Goal: Task Accomplishment & Management: Complete application form

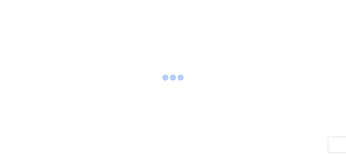
select select "FULL"
select select "LBS"
select select "IN"
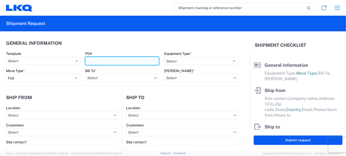
click at [101, 60] on input "PO#" at bounding box center [122, 61] width 74 height 8
type input "CB065747"
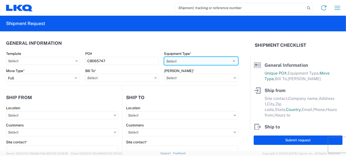
click at [178, 60] on select "Select 53’ Dry Van Flatbed Dropdeck (van) Lowboy (flatbed) Rail" at bounding box center [201, 61] width 74 height 8
select select "STDV"
click at [164, 57] on select "Select 53’ Dry Van Flatbed Dropdeck (van) Lowboy (flatbed) Rail" at bounding box center [201, 61] width 74 height 8
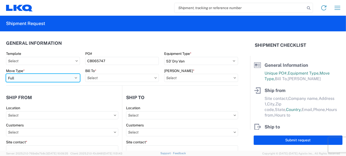
click at [74, 79] on select "Select Full Partial TL" at bounding box center [43, 78] width 74 height 8
select select "PARTIAL_TL"
click at [6, 74] on select "Select Full Partial TL" at bounding box center [43, 78] width 74 height 8
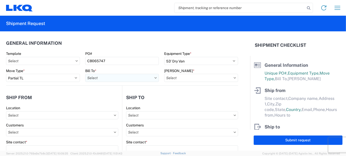
click at [112, 80] on input "text" at bounding box center [122, 78] width 74 height 8
click at [109, 89] on input at bounding box center [129, 90] width 82 height 8
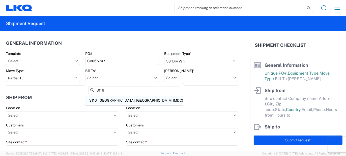
type input "3116"
click at [111, 98] on div "3116 - [GEOGRAPHIC_DATA], [GEOGRAPHIC_DATA] (MDC)" at bounding box center [134, 100] width 98 height 8
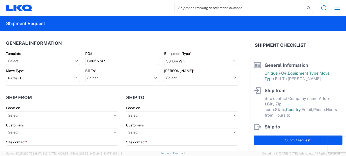
type input "3116 - [GEOGRAPHIC_DATA], [GEOGRAPHIC_DATA] (MDC)"
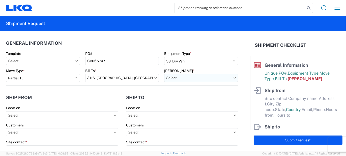
click at [184, 79] on input "text" at bounding box center [201, 78] width 74 height 8
click at [185, 92] on input at bounding box center [207, 90] width 82 height 8
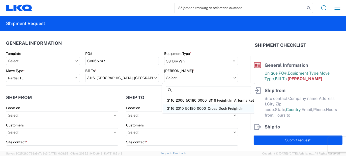
click at [197, 105] on div "3116-2010-50180-0000 - Cross-Dock Freight In" at bounding box center [208, 108] width 91 height 8
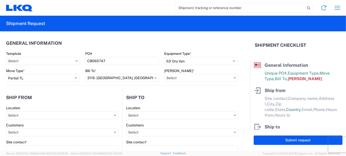
type input "3116-2010-50180-0000 - Cross-Dock Freight In"
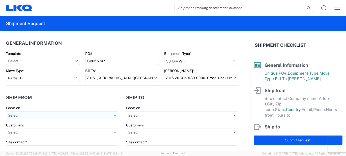
click at [48, 117] on input "text" at bounding box center [62, 115] width 112 height 8
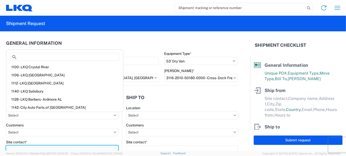
click at [21, 148] on input "Site contact *" at bounding box center [62, 149] width 112 height 8
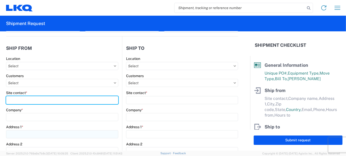
scroll to position [50, 0]
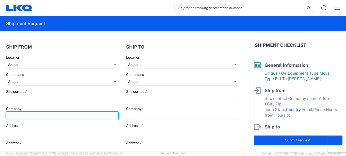
click at [24, 117] on div "Company *" at bounding box center [62, 113] width 112 height 14
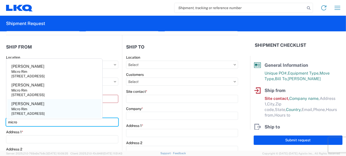
type input "micro"
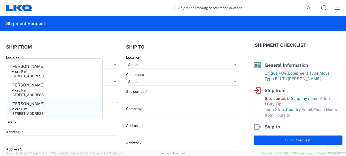
click at [31, 101] on agx-address-suggestion-item "[PERSON_NAME] Micro Rim [STREET_ADDRESS]" at bounding box center [54, 108] width 94 height 19
type input "[PERSON_NAME]"
type input "Micro Rim"
type input "12800 E. 10 Mile"
type input "[PERSON_NAME]"
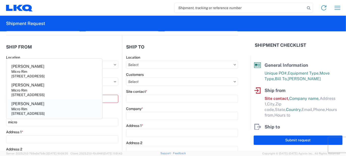
type input "48089"
select select "MI"
select select "US"
type input "[EMAIL_ADDRESS][DOMAIN_NAME]"
type input "[PHONE_NUMBER]"
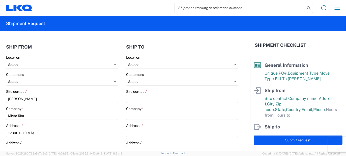
click at [155, 60] on div "Location" at bounding box center [182, 62] width 112 height 14
click at [154, 65] on input "text" at bounding box center [182, 65] width 112 height 8
click at [152, 75] on input at bounding box center [169, 77] width 82 height 8
type input "3197"
click at [149, 86] on div "3197 - [GEOGRAPHIC_DATA]" at bounding box center [169, 87] width 88 height 8
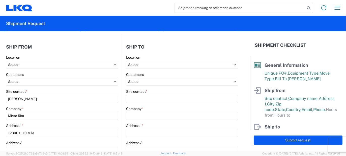
type input "3197 - [GEOGRAPHIC_DATA]"
type input "LKQ Corporation"
type input "[STREET_ADDRESS]"
type input "Groveport"
type input "43125"
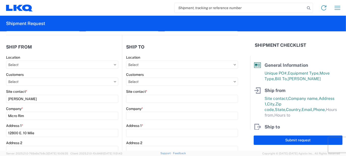
select select "US"
type input "[PHONE_NUMBER]"
type input "07:00"
type input "17:00"
select select
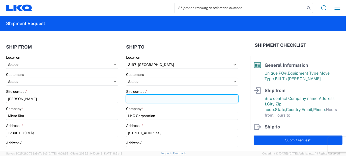
click at [138, 97] on input "Site contact *" at bounding box center [182, 99] width 112 height 8
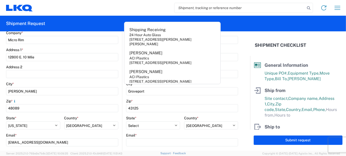
scroll to position [151, 0]
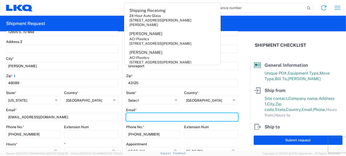
click at [136, 116] on input "Email *" at bounding box center [182, 117] width 112 height 8
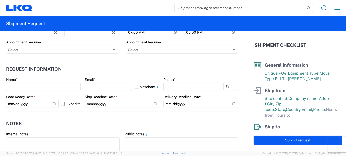
scroll to position [278, 0]
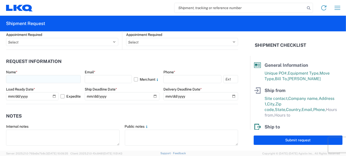
type input "[EMAIL_ADDRESS][DOMAIN_NAME]"
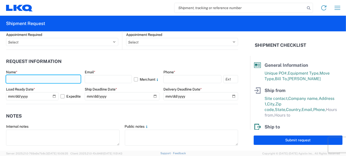
click at [48, 78] on input "text" at bounding box center [43, 79] width 75 height 8
type input "[PERSON_NAME]"
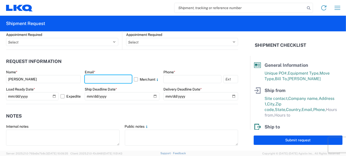
click at [93, 83] on input "text" at bounding box center [108, 79] width 47 height 8
type input "[EMAIL_ADDRESS][PERSON_NAME][DOMAIN_NAME]"
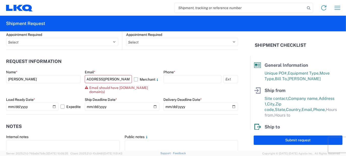
click at [135, 78] on label "Merchant" at bounding box center [146, 79] width 25 height 8
click at [0, 0] on input "Merchant" at bounding box center [0, 0] width 0 height 0
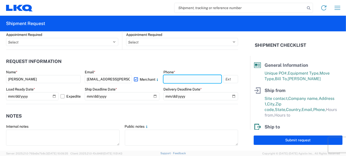
click at [174, 75] on input "text" at bounding box center [193, 79] width 58 height 8
type input "5862551686"
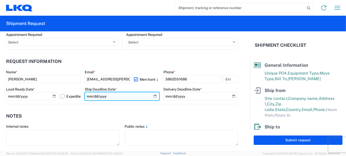
click at [153, 94] on input "date" at bounding box center [122, 96] width 75 height 8
type input "[DATE]"
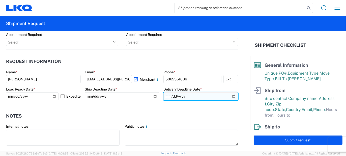
click at [231, 95] on input "date" at bounding box center [201, 96] width 75 height 8
type input "[DATE]"
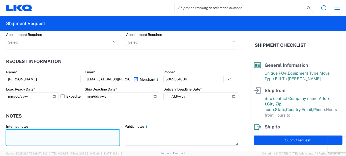
click at [88, 141] on textarea at bounding box center [63, 137] width 114 height 16
type textarea "62pcs, 15 boxes, 4 skids, 77x48x103 NEED SWING DOORS"
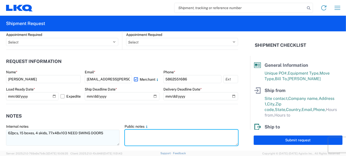
paste textarea "62pcs, 15 boxes, 4 skids, 77x48x103 NEED SWING DOORS"
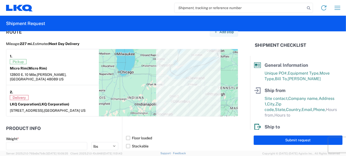
scroll to position [479, 0]
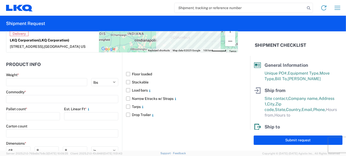
type textarea "62pcs, 15 boxes, 4 skids, 77x48x103 NEED SWING DOORS"
click at [57, 86] on main "Weight * kgs lbs Commodity * Pallet count * Est. Linear Ft * Carton count Dimen…" at bounding box center [64, 127] width 116 height 111
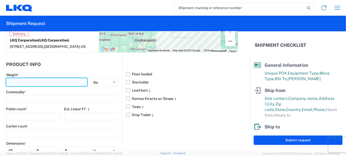
click at [56, 82] on input "number" at bounding box center [46, 82] width 81 height 8
type input "1600"
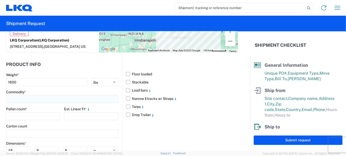
click at [41, 101] on input at bounding box center [62, 99] width 112 height 8
click at [32, 111] on input at bounding box center [51, 110] width 82 height 8
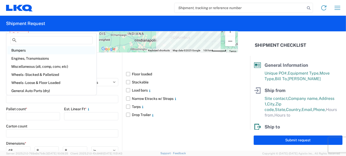
click at [16, 49] on div "Bumpers" at bounding box center [51, 50] width 88 height 8
type input "Bumpers"
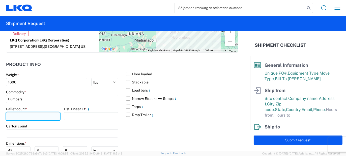
click at [32, 116] on input "number" at bounding box center [33, 116] width 54 height 8
type input "4"
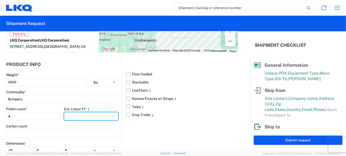
click at [71, 113] on input "number" at bounding box center [91, 116] width 54 height 8
type input "13"
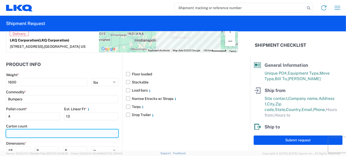
click at [51, 132] on input "number" at bounding box center [62, 133] width 112 height 8
type input "15"
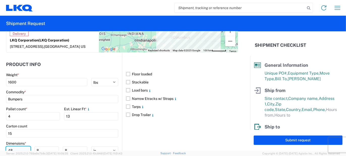
click at [16, 149] on input "48" at bounding box center [18, 150] width 24 height 8
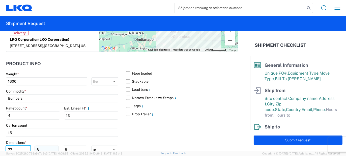
type input "77"
click at [39, 148] on input "8" at bounding box center [47, 149] width 24 height 8
type input "48"
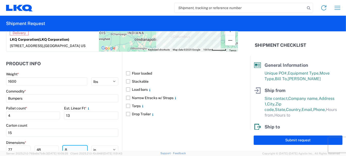
click at [65, 147] on input "8" at bounding box center [75, 149] width 24 height 8
type input "103"
click at [159, 138] on div "Floor loaded Stackable Load bars Narrow Etracks w/ Straps Tarps Drop Trailer" at bounding box center [180, 117] width 116 height 131
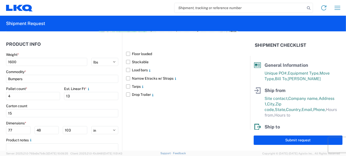
scroll to position [520, 0]
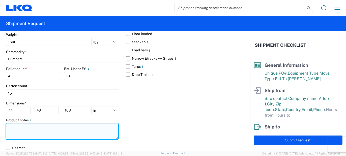
click at [80, 133] on textarea at bounding box center [62, 131] width 112 height 16
paste textarea "62pcs, 15 boxes, 4 skids, 77x48x103 NEED SWING DOORS"
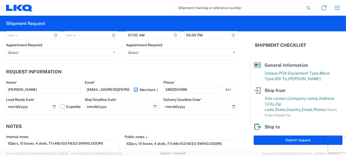
scroll to position [242, 0]
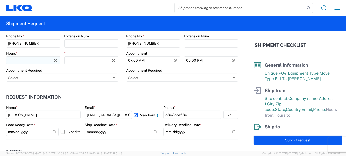
type textarea "62pcs, 15 boxes, 4 skids, 77x48x103 NEED SWING DOORS"
click at [24, 61] on input "Hours *" at bounding box center [33, 60] width 54 height 8
type input "07:00"
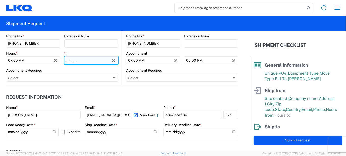
click at [65, 62] on input "*" at bounding box center [91, 60] width 54 height 8
type input "15:30"
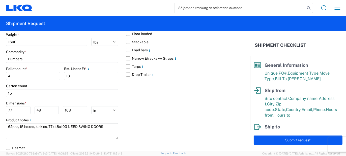
scroll to position [105, 0]
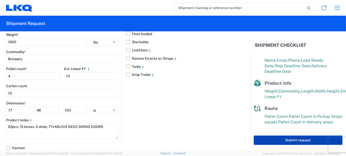
click at [263, 140] on button "Submit request" at bounding box center [298, 139] width 89 height 9
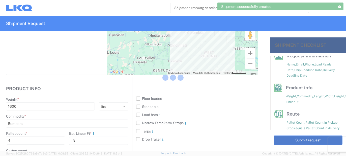
scroll to position [96, 0]
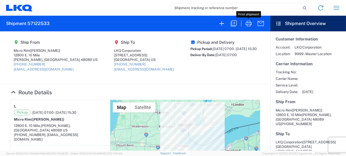
click at [250, 24] on icon "button" at bounding box center [249, 23] width 8 height 8
